Goal: Find specific page/section: Find specific page/section

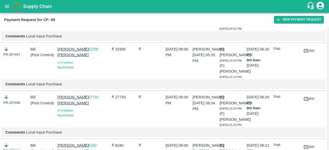
scroll to position [322, 0]
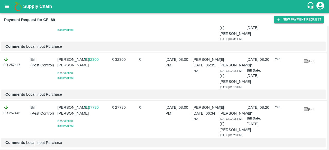
click at [301, 57] on link "Bill" at bounding box center [309, 61] width 16 height 9
click at [9, 6] on icon "open drawer" at bounding box center [7, 7] width 6 height 6
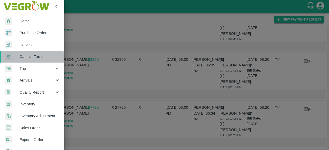
click at [24, 58] on span "Captive Farms" at bounding box center [40, 57] width 41 height 6
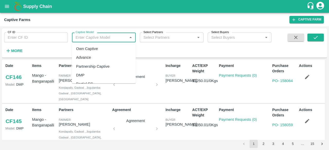
click at [97, 34] on input "Captive Model" at bounding box center [100, 37] width 52 height 7
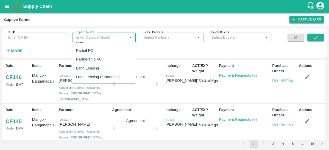
click at [88, 68] on div "Land Leasing" at bounding box center [87, 69] width 23 height 6
type input "Land Leasing"
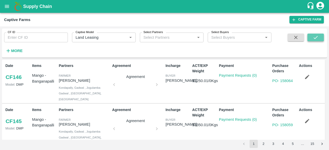
click at [318, 38] on icon "submit" at bounding box center [316, 38] width 6 height 6
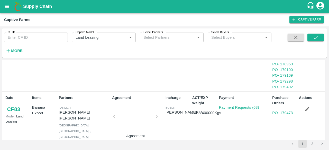
scroll to position [562, 0]
click at [247, 105] on link "Payment Requests (63)" at bounding box center [239, 107] width 40 height 4
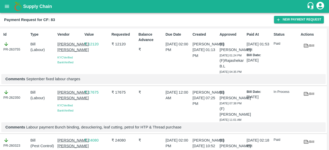
click at [305, 47] on icon at bounding box center [306, 45] width 4 height 3
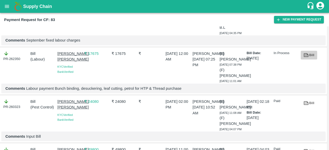
click at [307, 58] on icon at bounding box center [306, 55] width 6 height 6
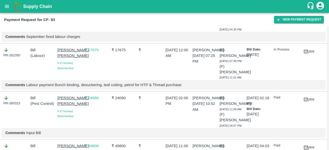
scroll to position [65, 0]
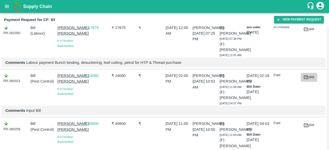
click at [304, 79] on icon at bounding box center [306, 77] width 4 height 3
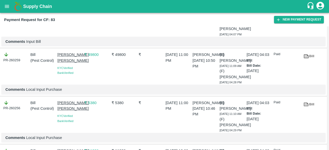
scroll to position [134, 0]
click at [305, 58] on icon at bounding box center [306, 56] width 4 height 3
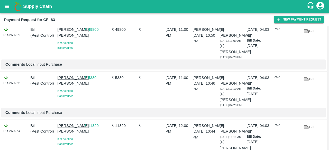
scroll to position [159, 0]
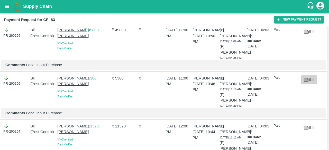
click at [306, 83] on icon at bounding box center [306, 80] width 6 height 6
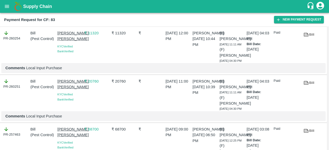
scroll to position [266, 0]
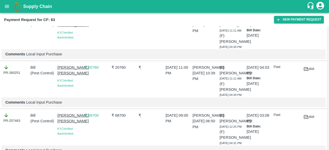
click at [307, 24] on icon at bounding box center [306, 21] width 6 height 6
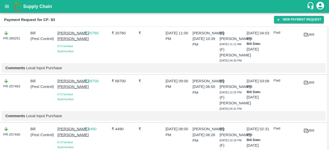
scroll to position [303, 0]
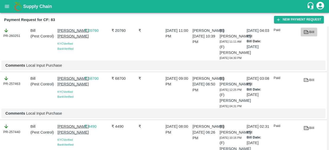
click at [305, 33] on icon at bounding box center [306, 32] width 4 height 3
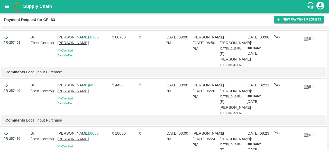
scroll to position [374, 0]
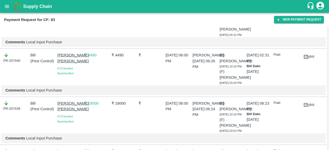
click at [304, 10] on icon at bounding box center [306, 8] width 4 height 3
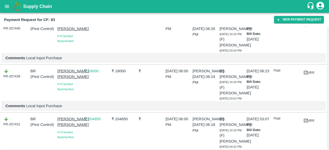
scroll to position [409, 0]
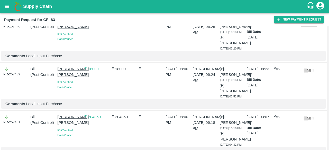
click at [304, 24] on icon at bounding box center [306, 23] width 5 height 4
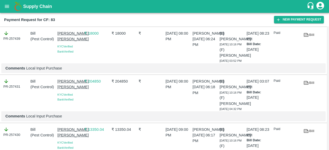
scroll to position [466, 0]
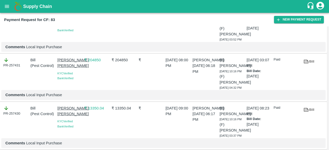
click at [309, 18] on link "Bill" at bounding box center [309, 13] width 16 height 9
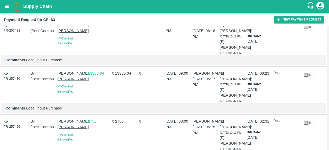
scroll to position [508, 0]
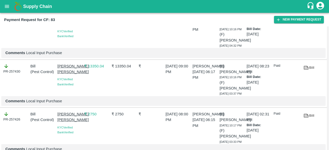
click at [309, 24] on link "Bill" at bounding box center [309, 19] width 16 height 9
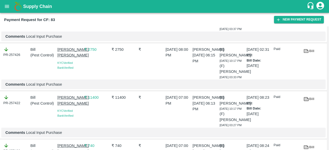
scroll to position [575, 0]
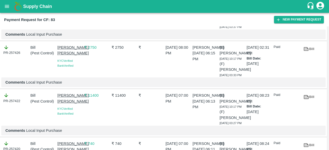
click at [309, 6] on link "Bill" at bounding box center [309, 1] width 16 height 9
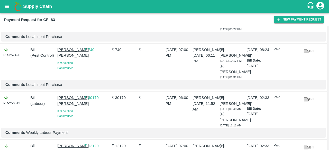
scroll to position [669, 0]
click at [304, 5] on icon at bounding box center [306, 3] width 5 height 4
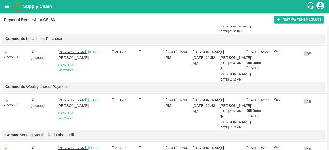
scroll to position [715, 0]
click at [310, 10] on link "Bill" at bounding box center [309, 5] width 16 height 9
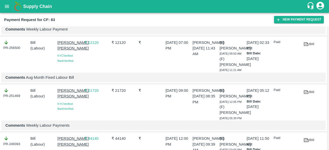
scroll to position [774, 0]
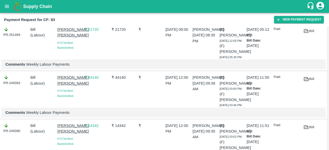
scroll to position [834, 0]
